Goal: Transaction & Acquisition: Obtain resource

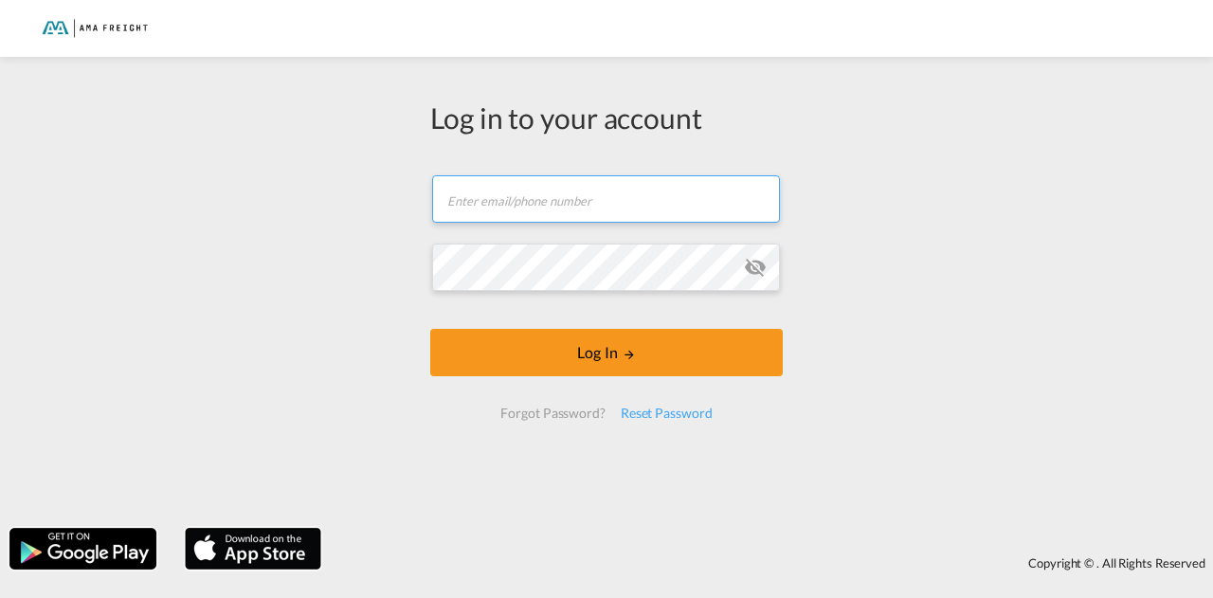
drag, startPoint x: 0, startPoint y: 0, endPoint x: 562, endPoint y: 222, distance: 604.3
click at [562, 222] on input "text" at bounding box center [606, 198] width 348 height 47
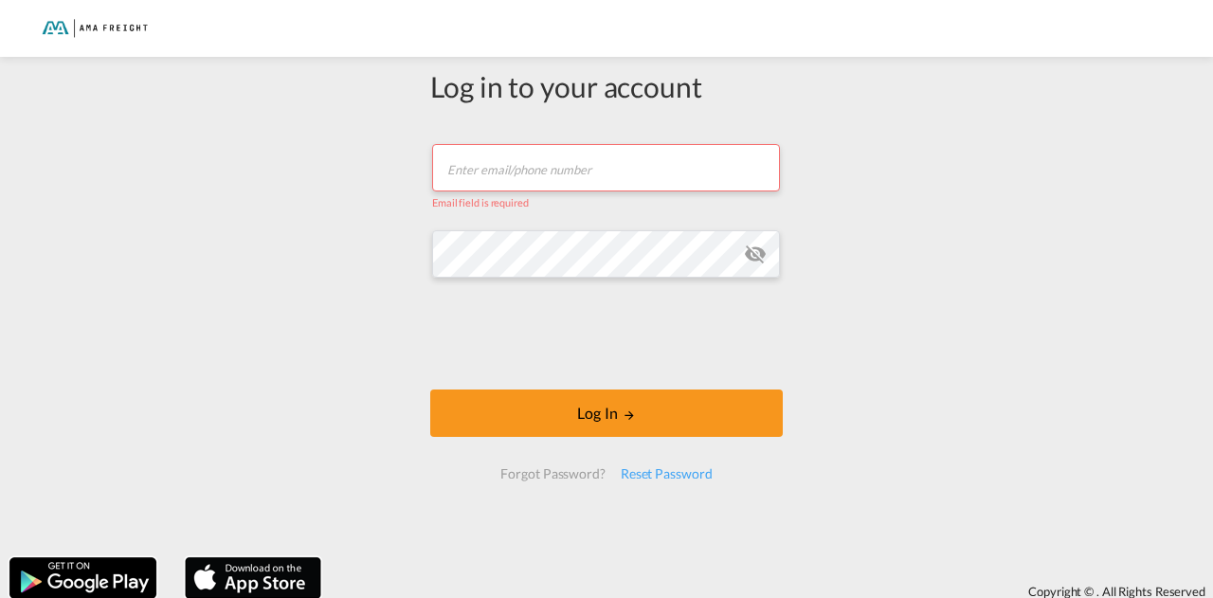
click at [516, 158] on input "text" at bounding box center [606, 167] width 348 height 47
type input "[PERSON_NAME][EMAIL_ADDRESS][DOMAIN_NAME]"
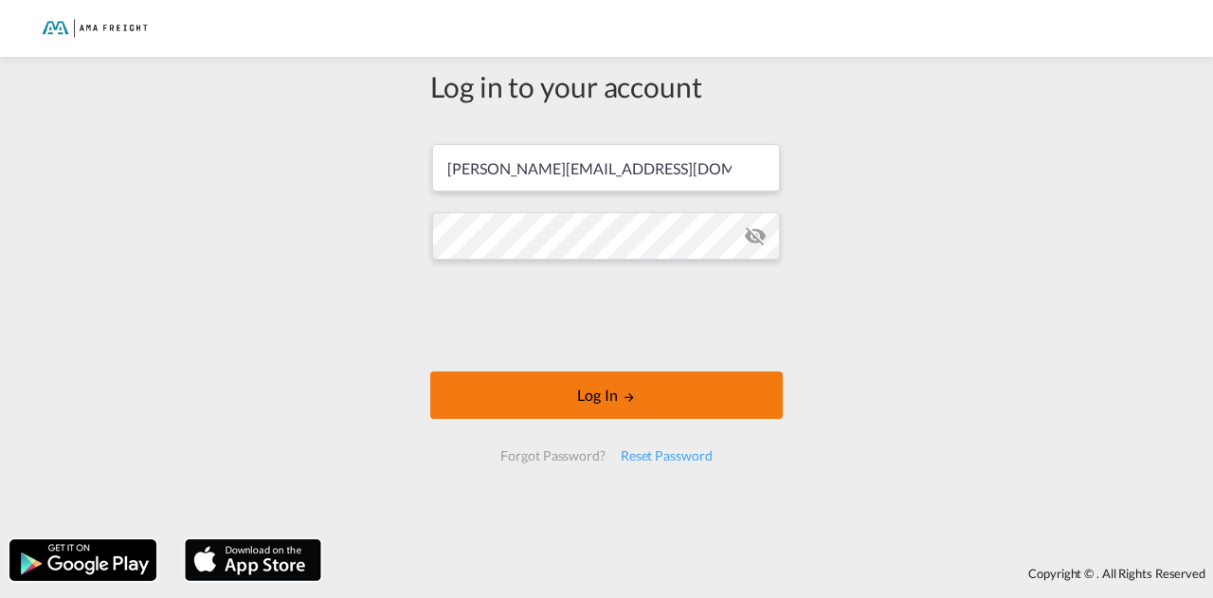
click at [593, 416] on button "Log In" at bounding box center [606, 395] width 353 height 47
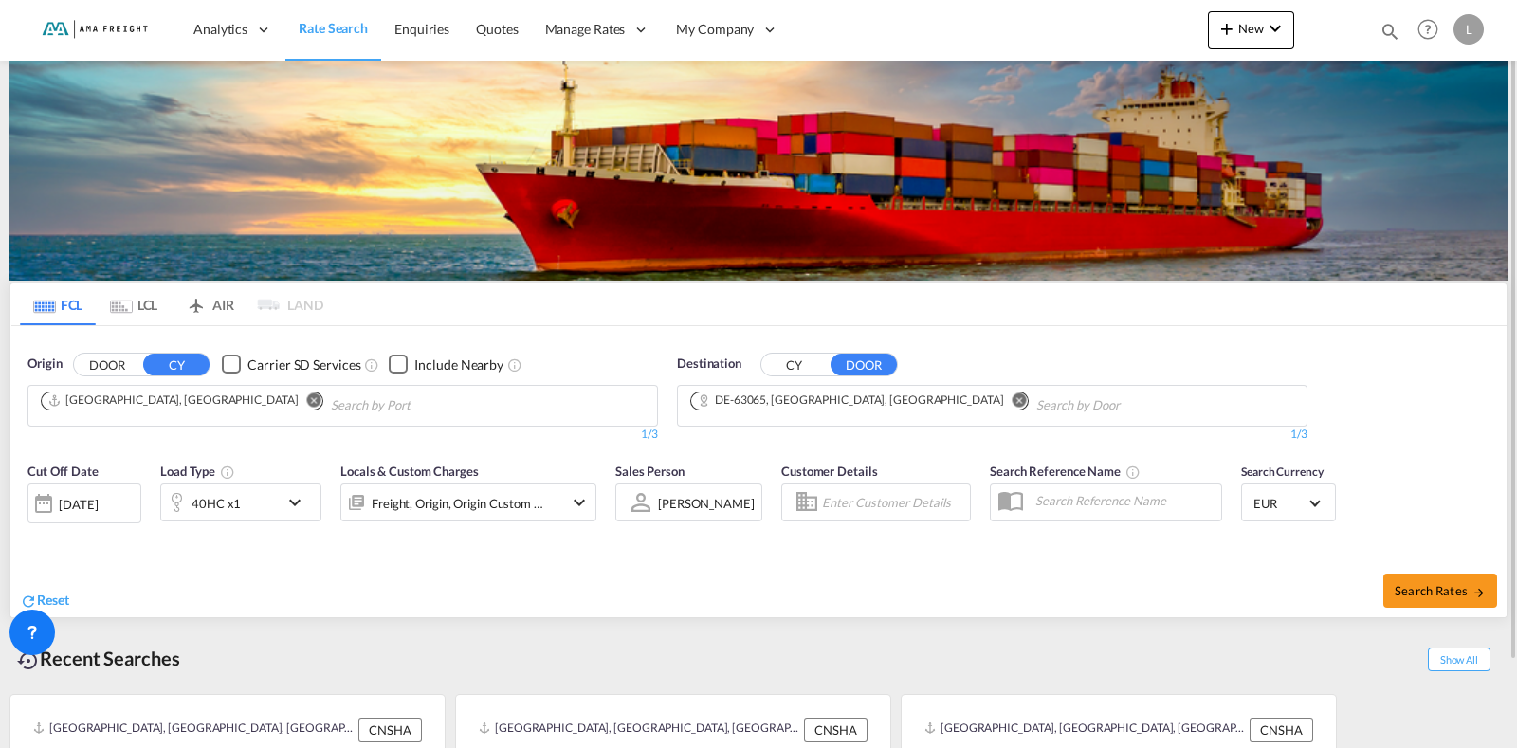
click at [1012, 403] on md-icon "Remove" at bounding box center [1019, 399] width 14 height 14
click at [307, 399] on md-icon "Remove" at bounding box center [314, 399] width 14 height 14
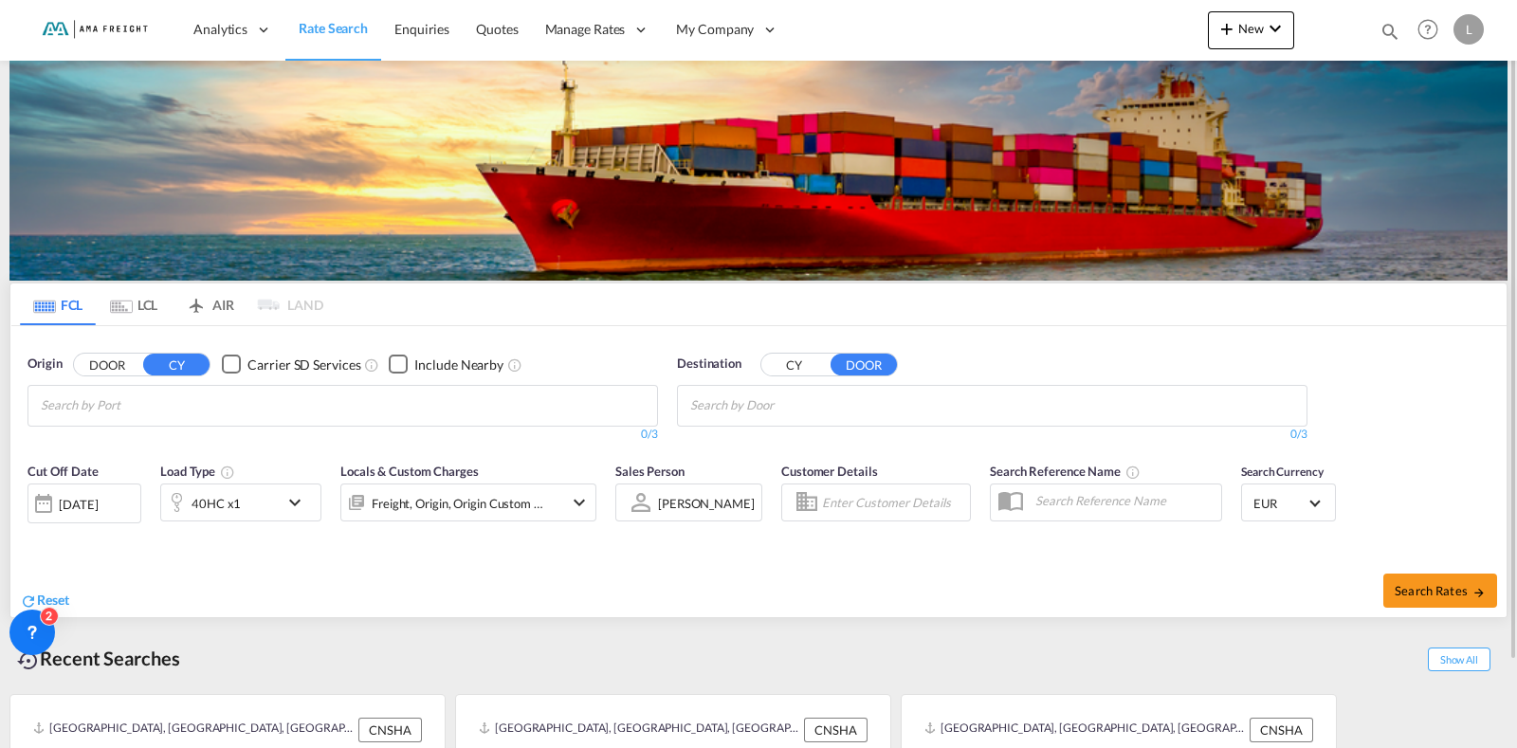
click at [800, 366] on button "CY" at bounding box center [794, 365] width 66 height 22
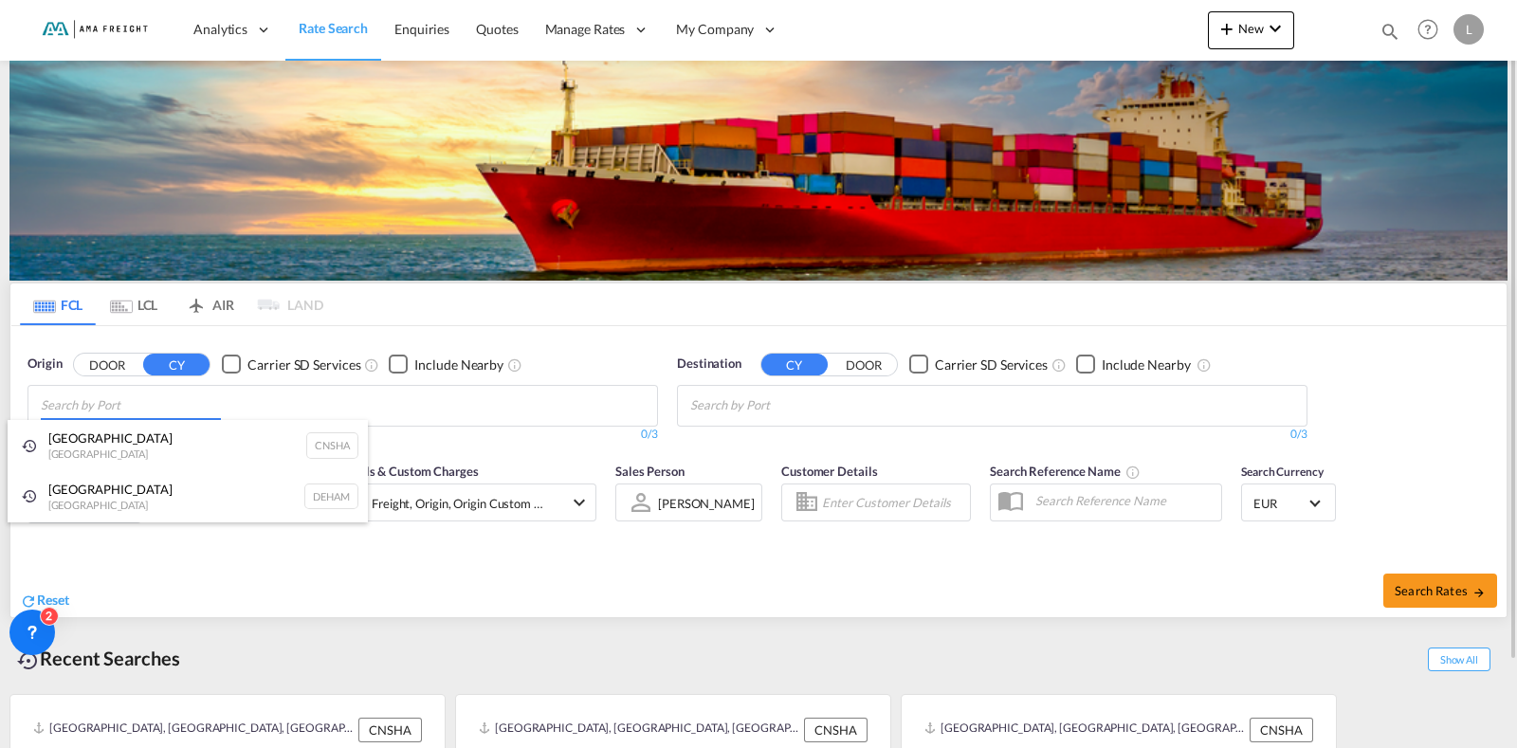
click at [175, 391] on body "Analytics Reports Dashboard Rate Search Enquiries Quotes" at bounding box center [758, 374] width 1517 height 748
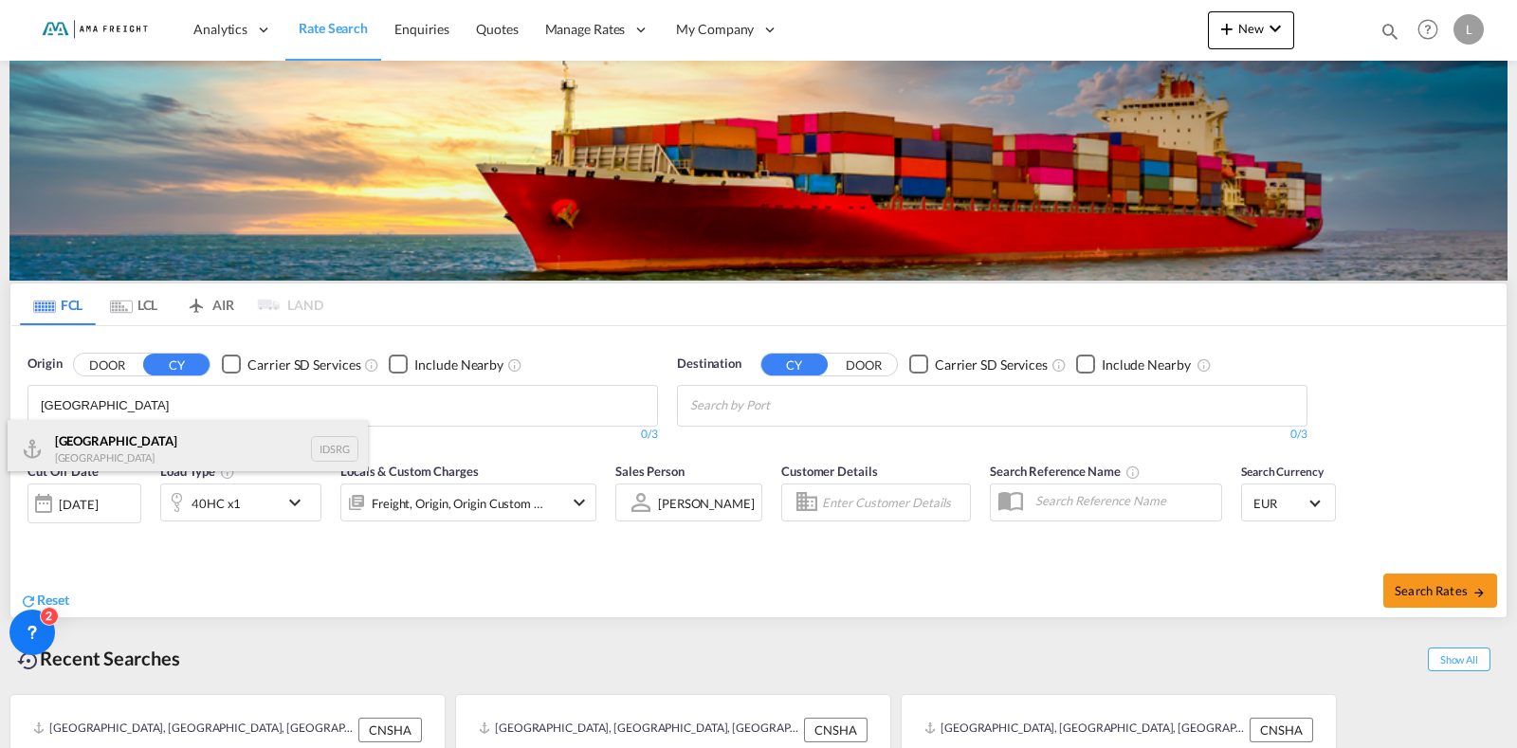
type input "[GEOGRAPHIC_DATA]"
click at [97, 443] on div "[GEOGRAPHIC_DATA] [GEOGRAPHIC_DATA] IDSRG" at bounding box center [188, 448] width 360 height 57
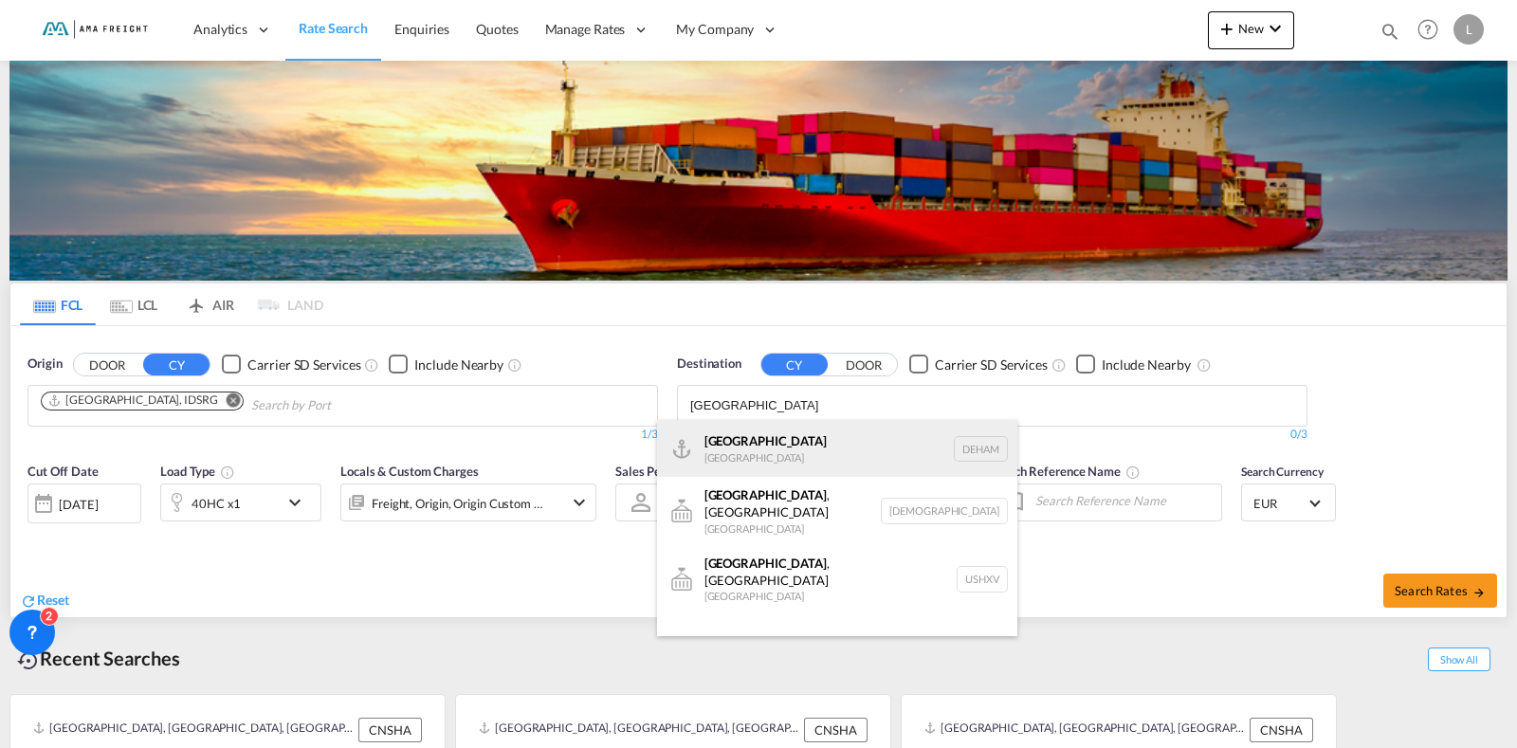
type input "[GEOGRAPHIC_DATA]"
click at [751, 451] on div "Hamburg [GEOGRAPHIC_DATA] [GEOGRAPHIC_DATA]" at bounding box center [837, 448] width 360 height 57
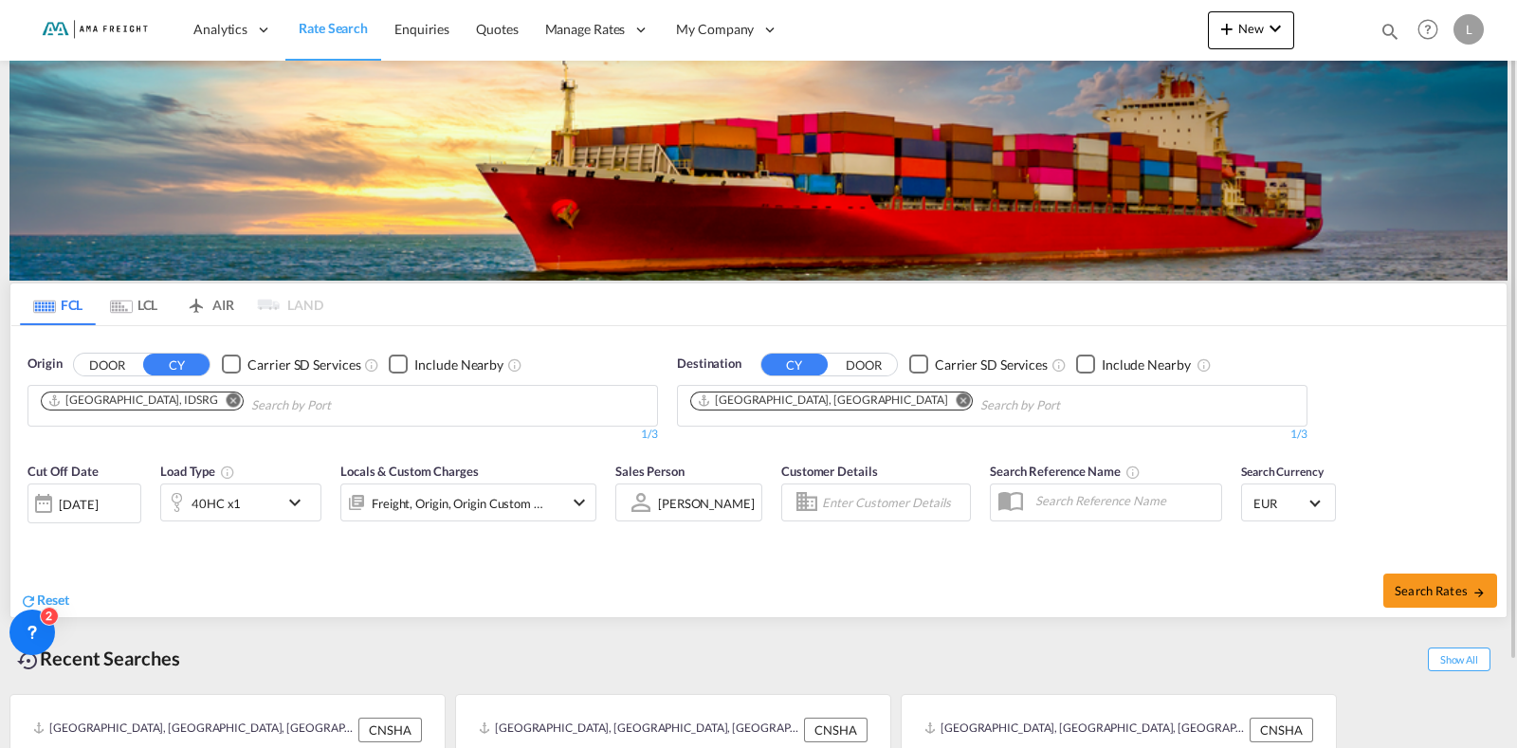
click at [76, 499] on div "[DATE]" at bounding box center [78, 504] width 39 height 17
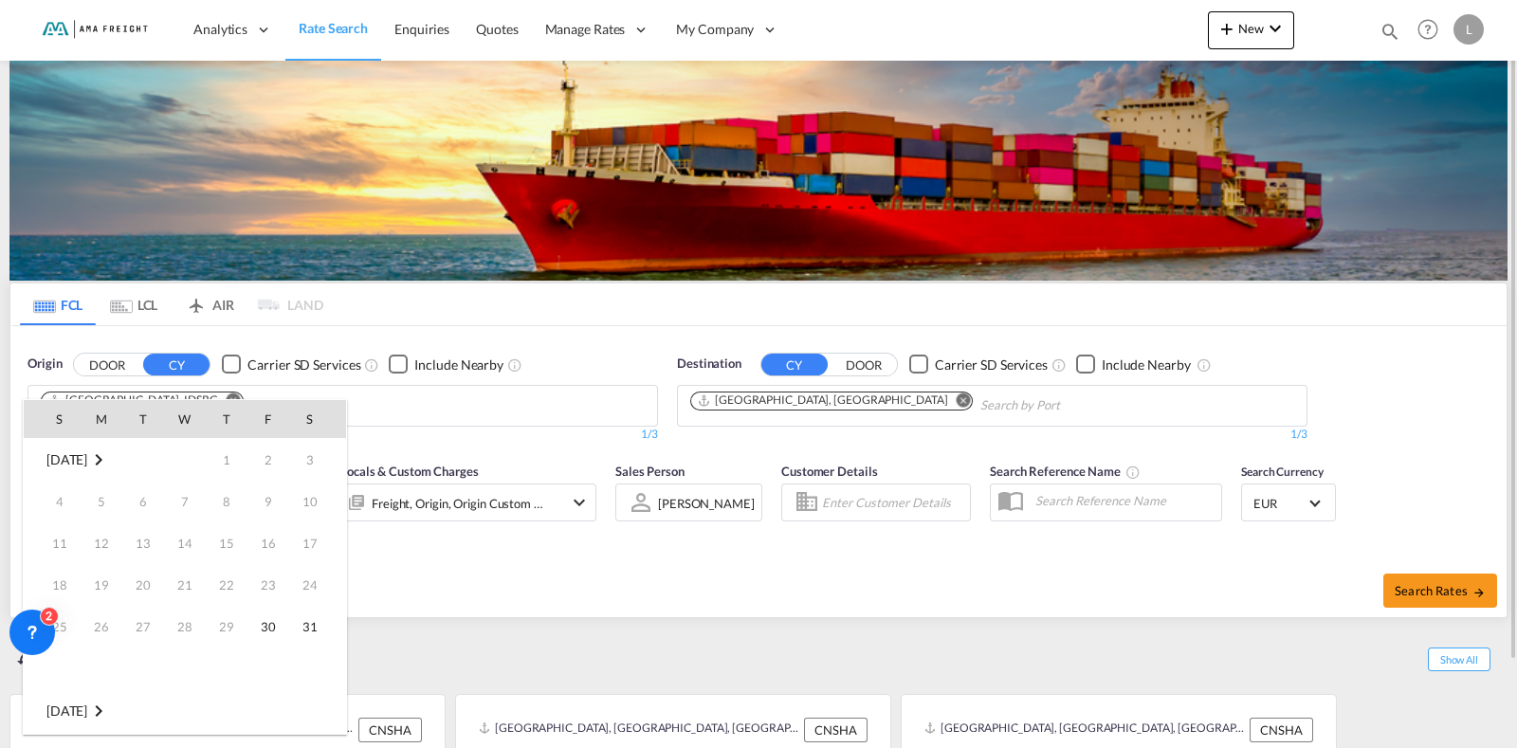
scroll to position [753, 0]
click at [87, 597] on span "[DATE]" at bounding box center [66, 711] width 41 height 16
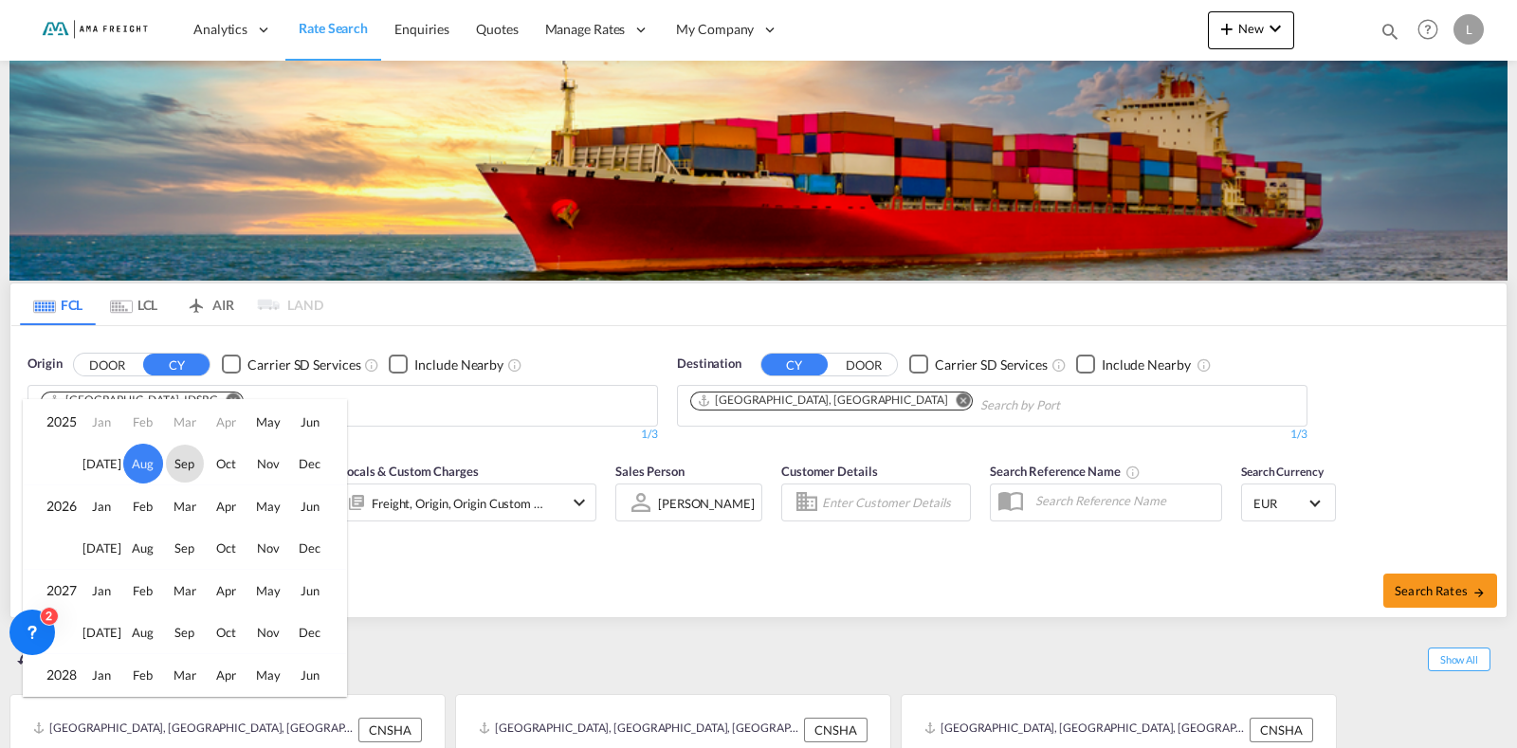
click at [190, 473] on span "Sep" at bounding box center [185, 464] width 38 height 38
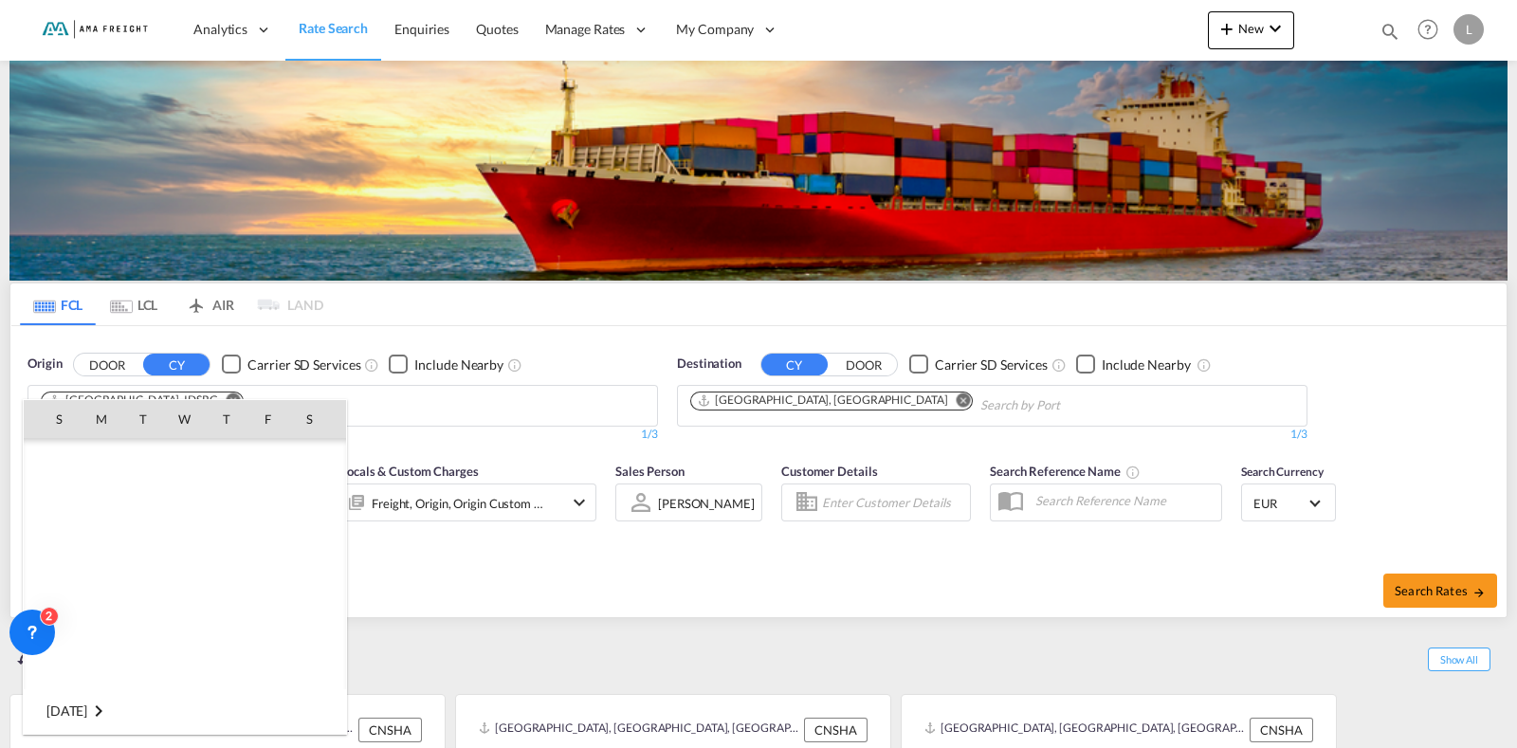
scroll to position [1005, 0]
click at [100, 504] on span "1" at bounding box center [101, 501] width 38 height 38
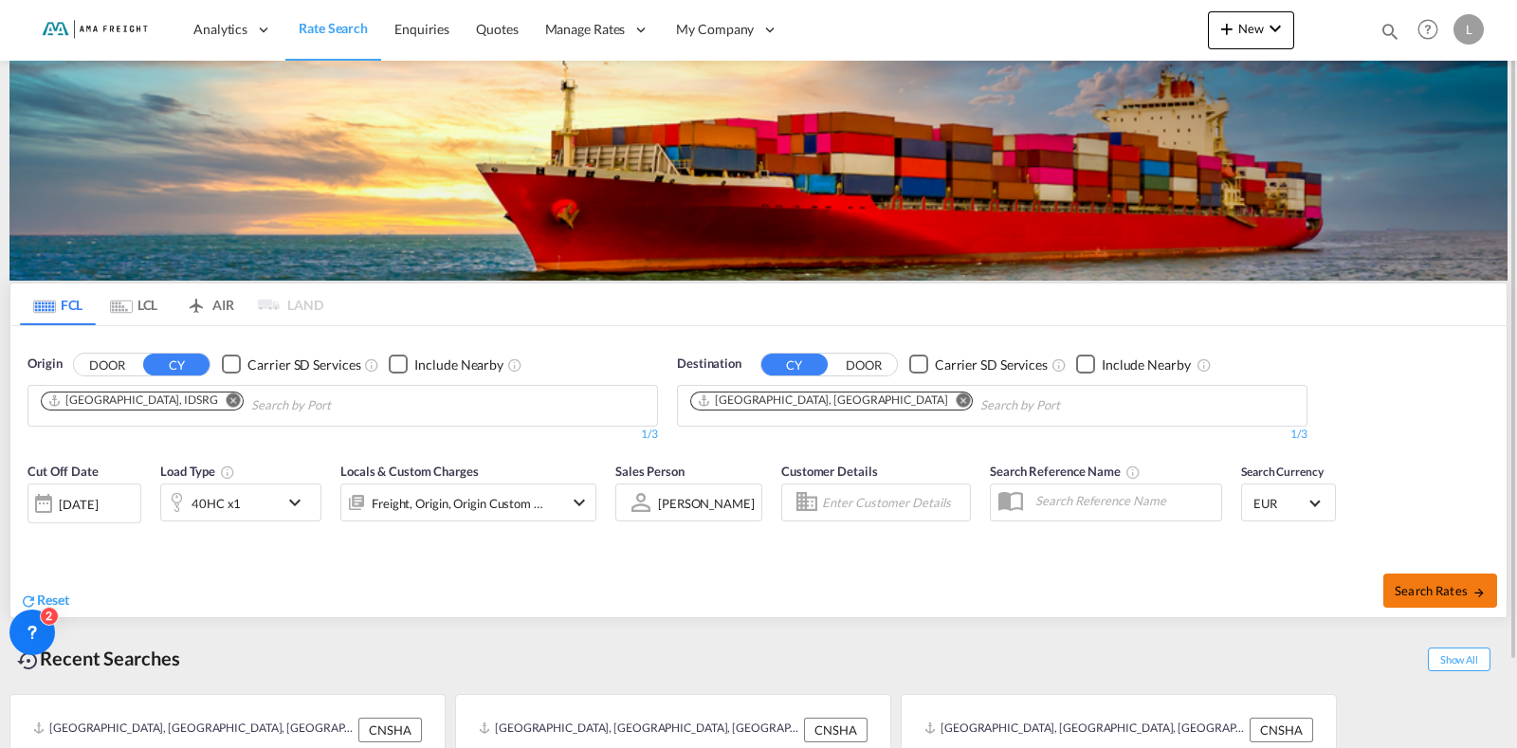
click at [1212, 586] on span "Search Rates" at bounding box center [1439, 590] width 91 height 15
type input "IDSRG to DEHAM / [DATE]"
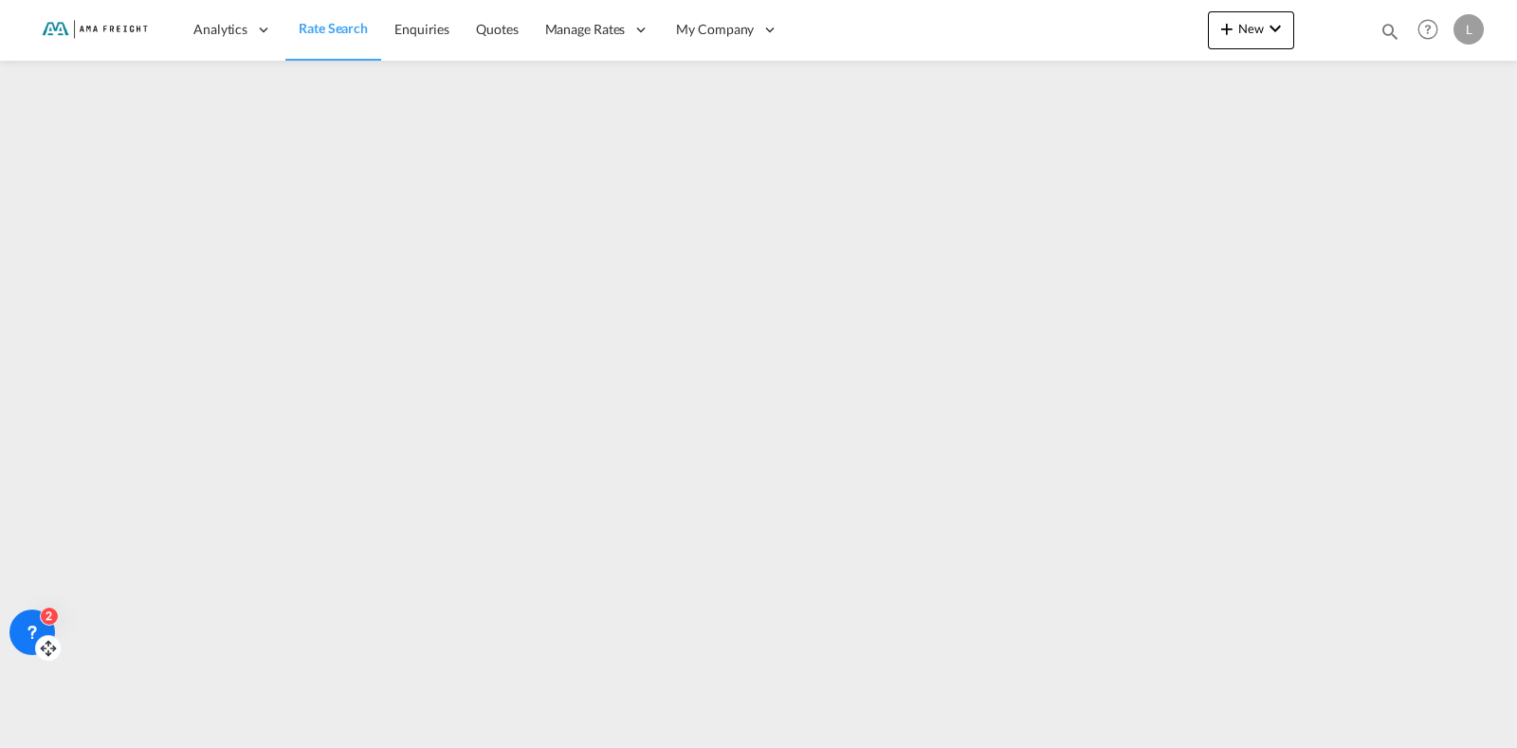
click at [29, 597] on icon at bounding box center [32, 632] width 19 height 19
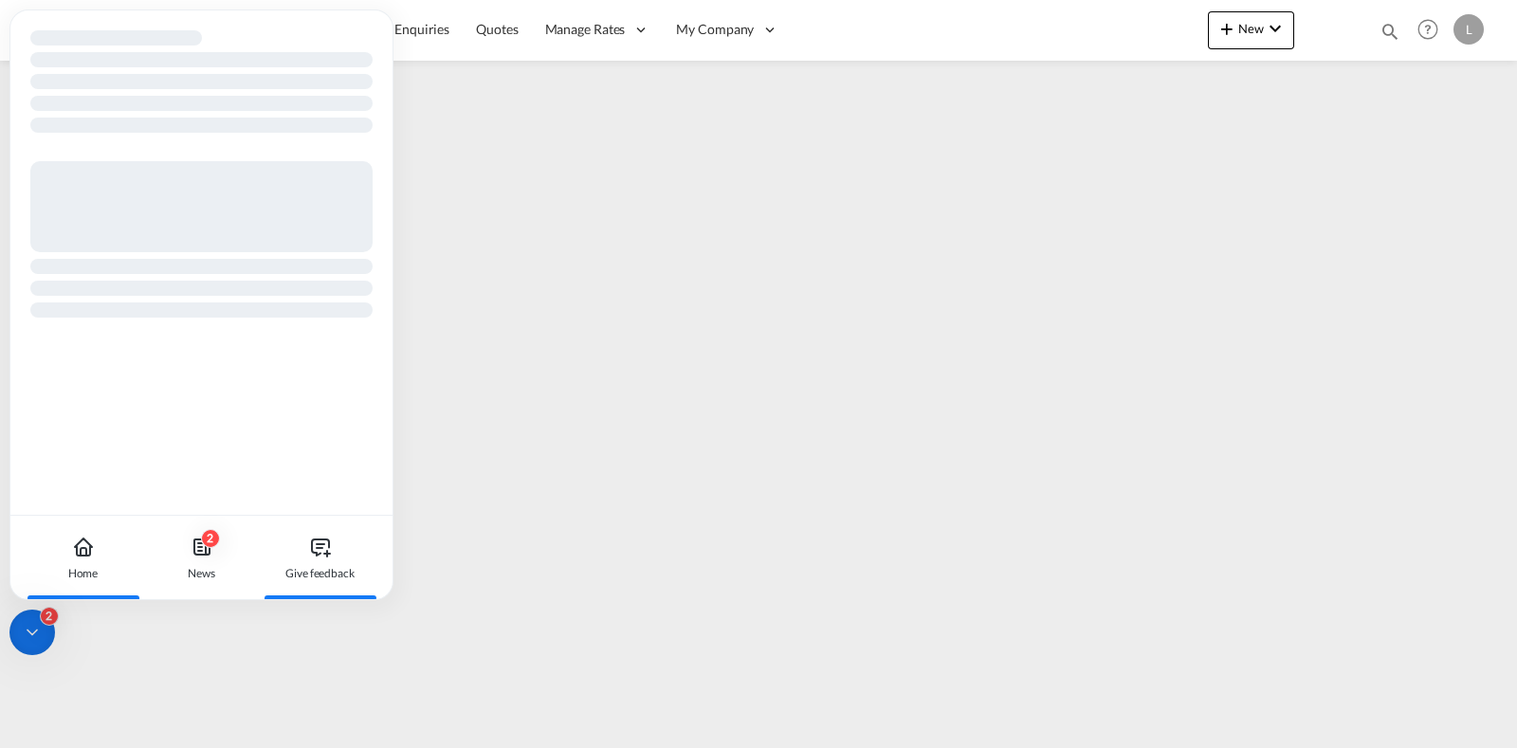
click at [302, 566] on div "Give feedback" at bounding box center [319, 573] width 69 height 17
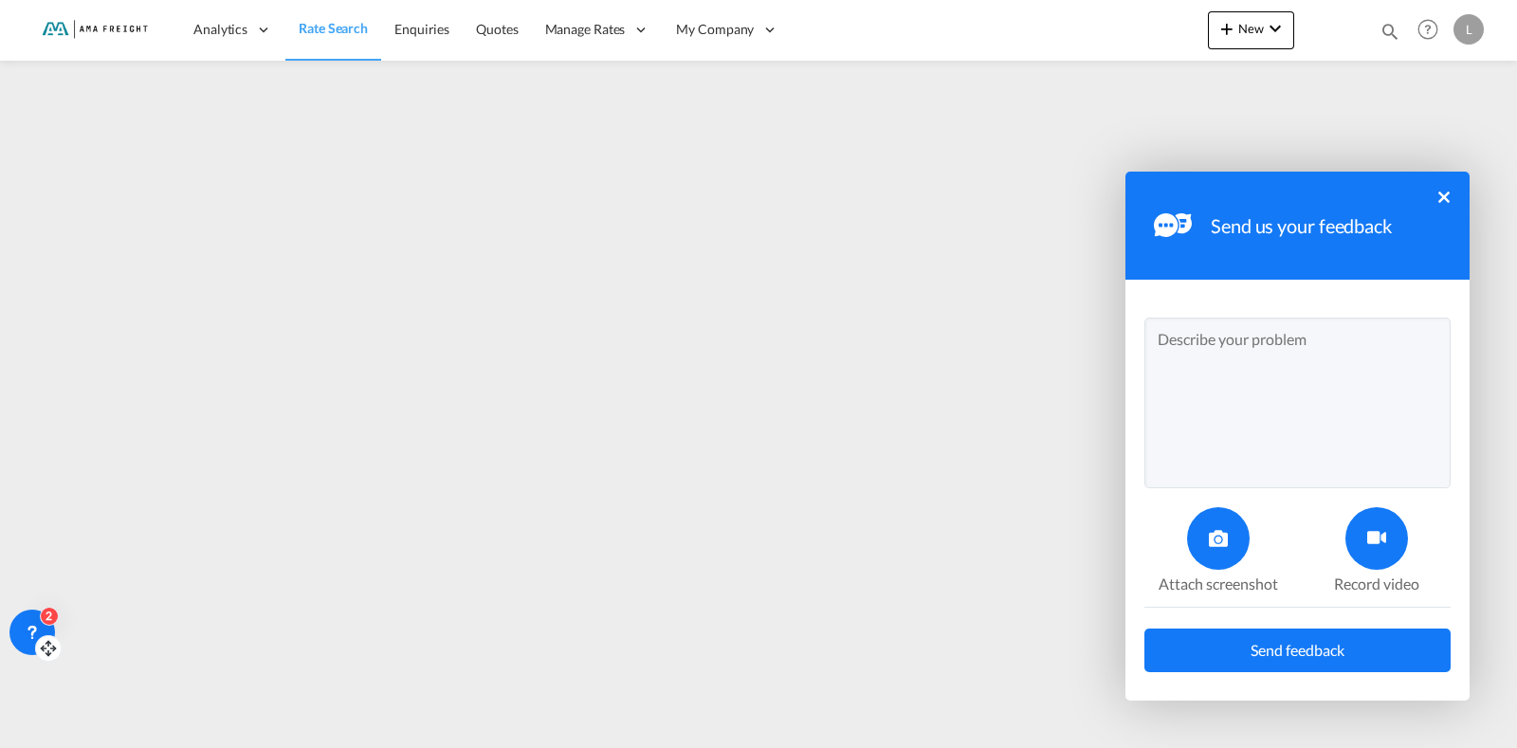
click at [1199, 382] on textarea at bounding box center [1297, 403] width 306 height 171
click at [1212, 196] on button "×" at bounding box center [1443, 196] width 11 height 11
